Goal: Task Accomplishment & Management: Manage account settings

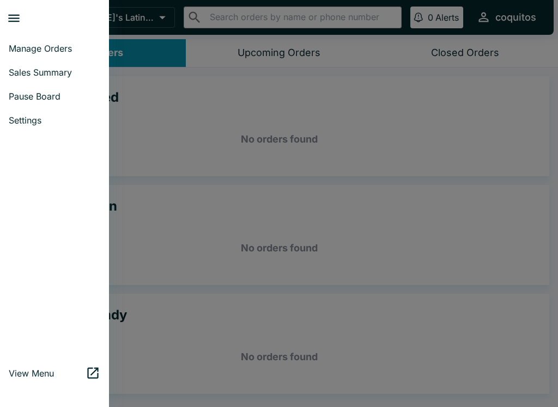
click at [27, 99] on span "Pause Board" at bounding box center [54, 96] width 91 height 11
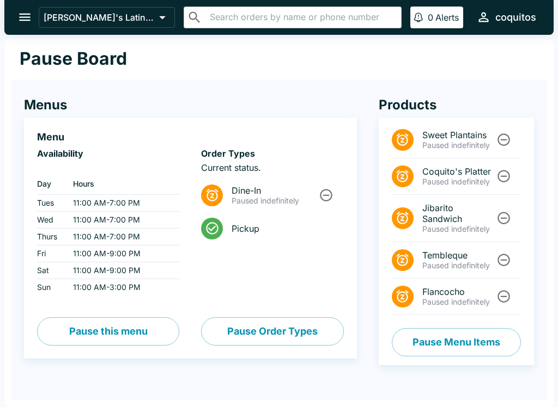
click at [466, 340] on button "Pause Menu Items" at bounding box center [456, 342] width 129 height 28
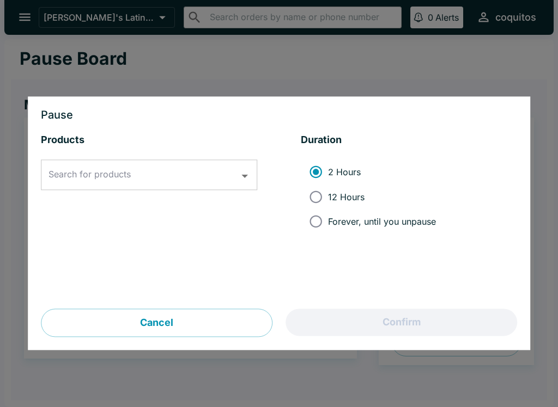
click at [235, 179] on input "Search for products" at bounding box center [141, 175] width 190 height 21
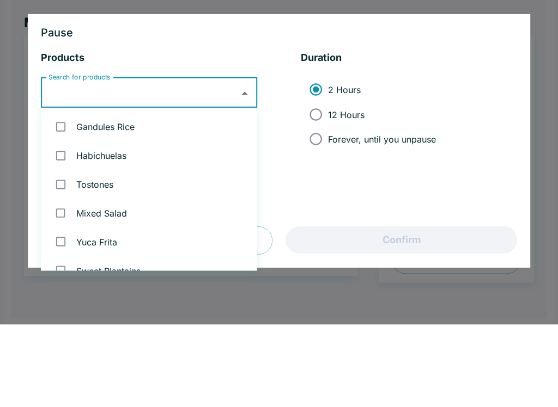
click at [531, 141] on div at bounding box center [279, 203] width 558 height 407
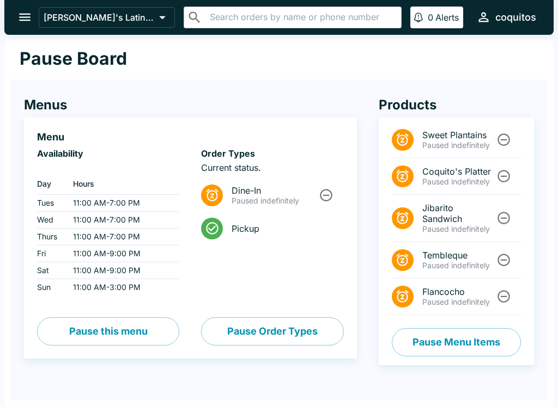
click at [454, 341] on button "Pause Menu Items" at bounding box center [456, 342] width 129 height 28
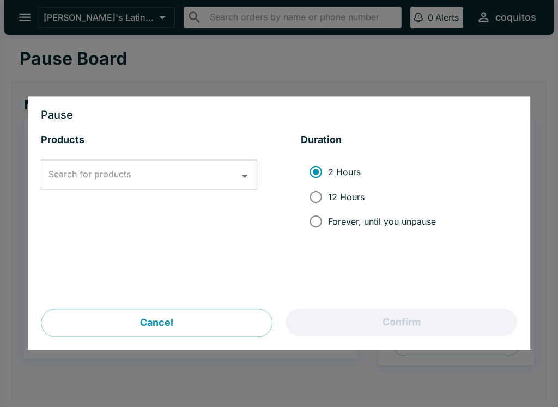
click at [140, 176] on input "Search for products" at bounding box center [141, 175] width 190 height 21
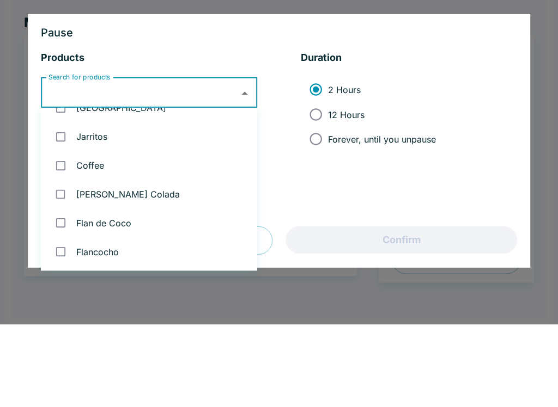
scroll to position [939, 0]
click at [91, 205] on li "Jarritos" at bounding box center [149, 219] width 216 height 29
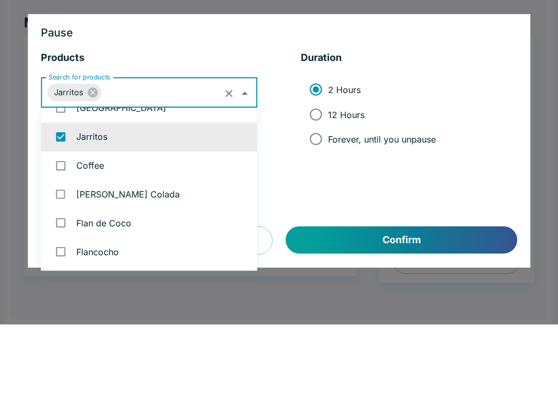
click at [66, 209] on input "checkbox" at bounding box center [61, 220] width 22 height 22
checkbox input "false"
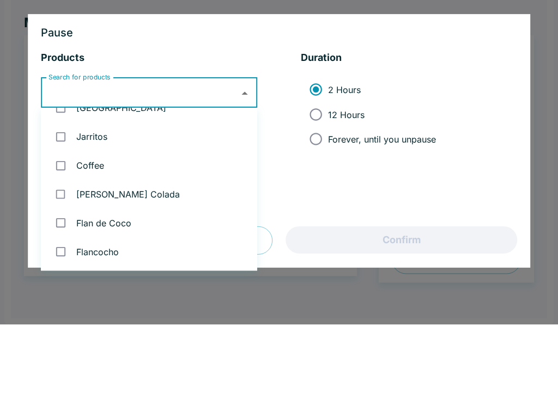
click at [534, 133] on div at bounding box center [279, 203] width 558 height 407
